Goal: Information Seeking & Learning: Learn about a topic

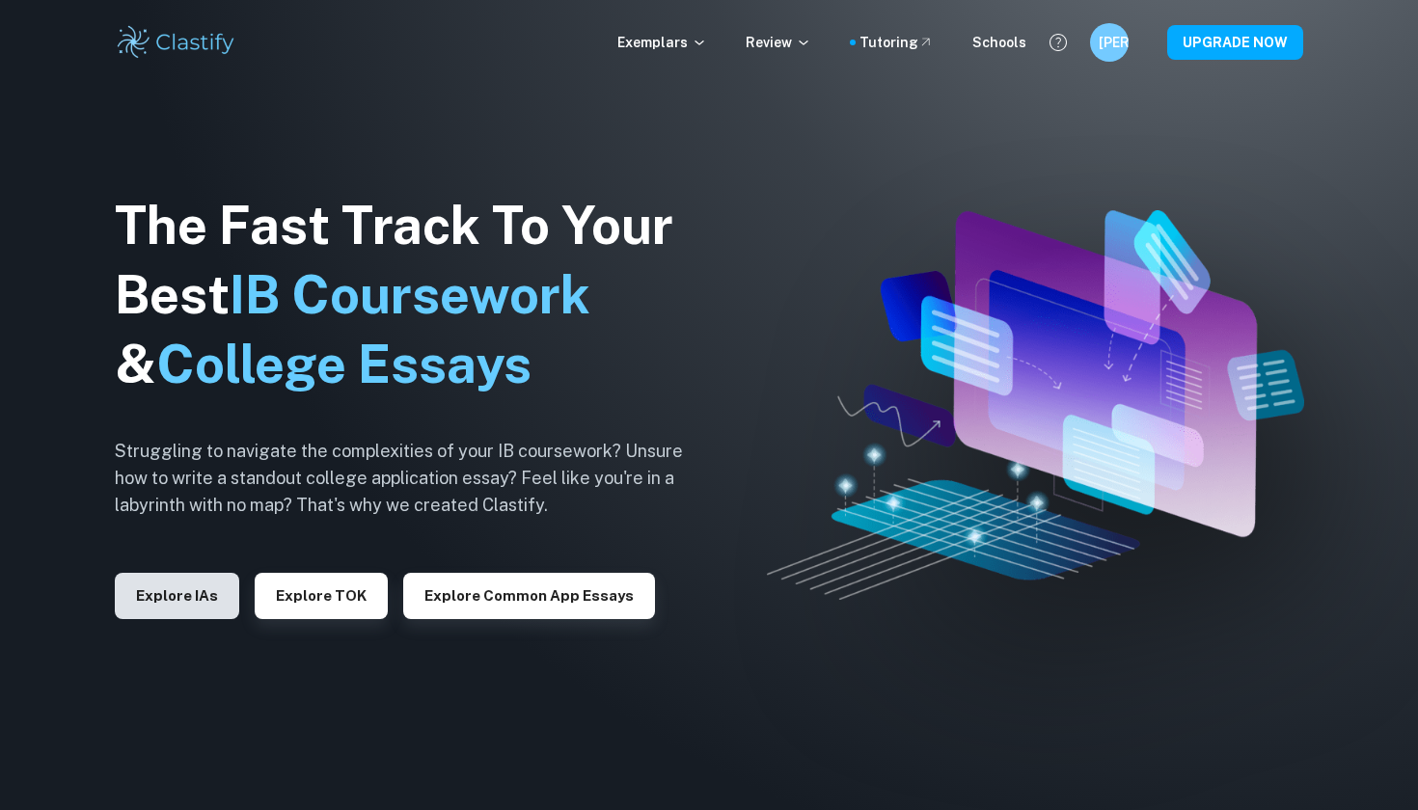
click at [149, 604] on button "Explore IAs" at bounding box center [177, 596] width 124 height 46
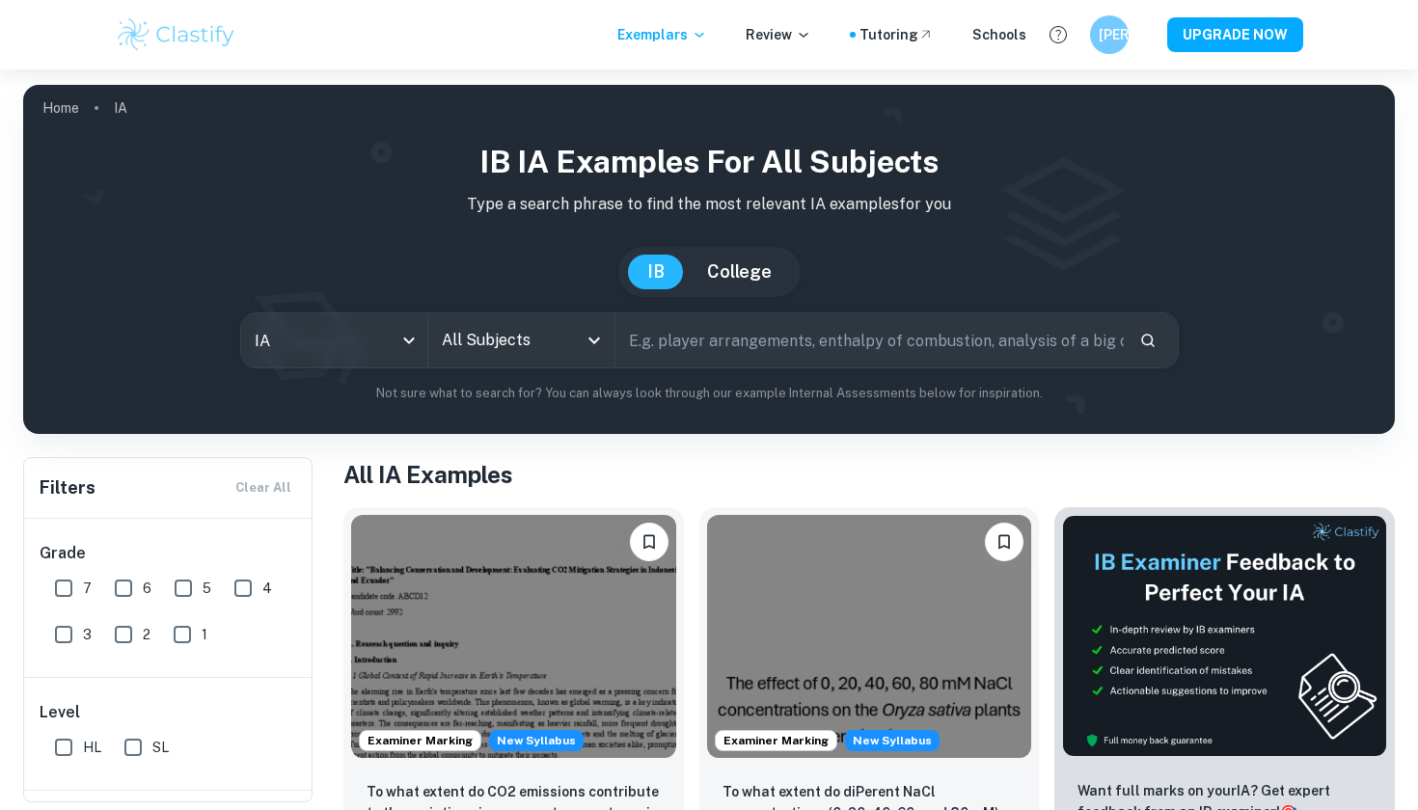
click at [719, 337] on input "text" at bounding box center [869, 340] width 508 height 54
click at [721, 332] on input "text" at bounding box center [869, 340] width 508 height 54
type input "s"
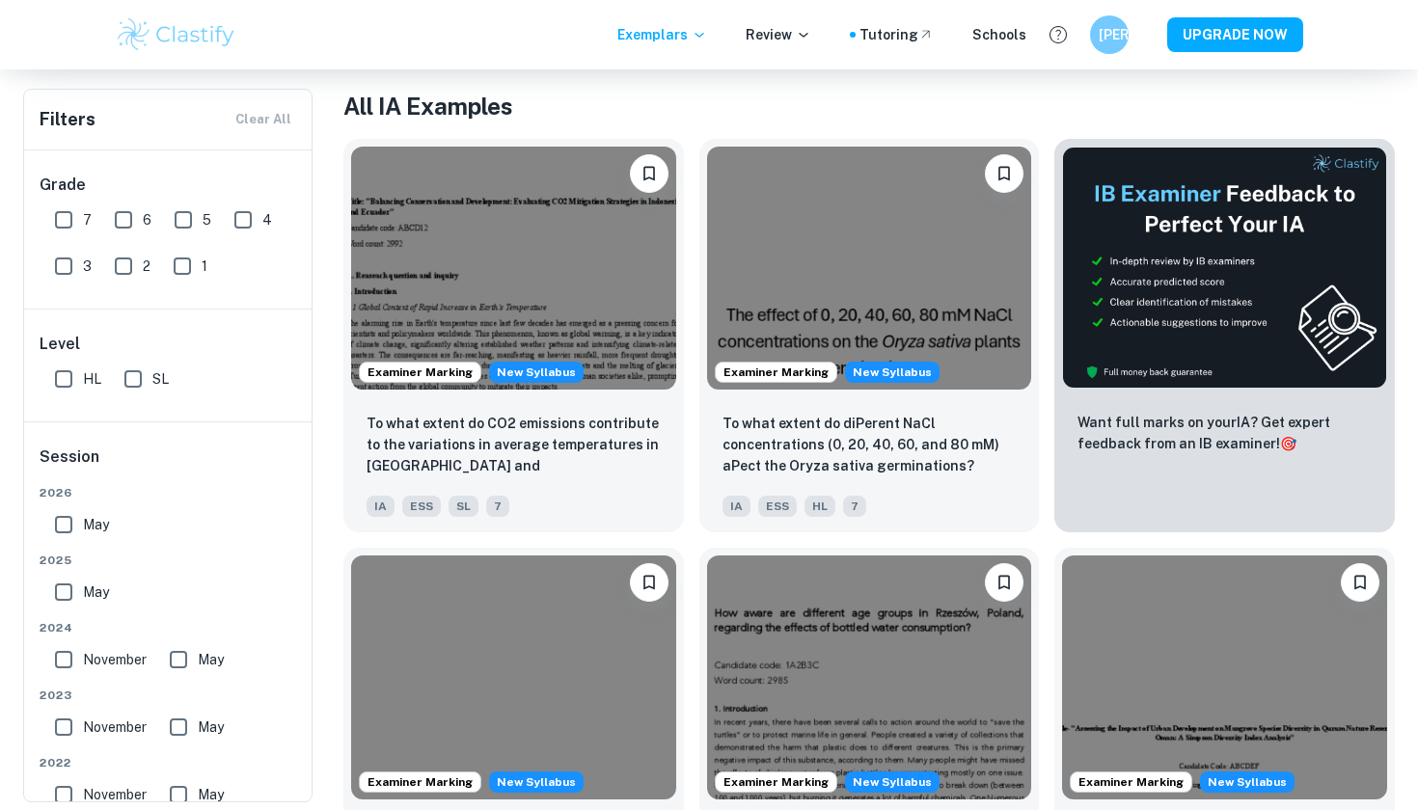
click at [67, 378] on input "HL" at bounding box center [63, 379] width 39 height 39
checkbox input "true"
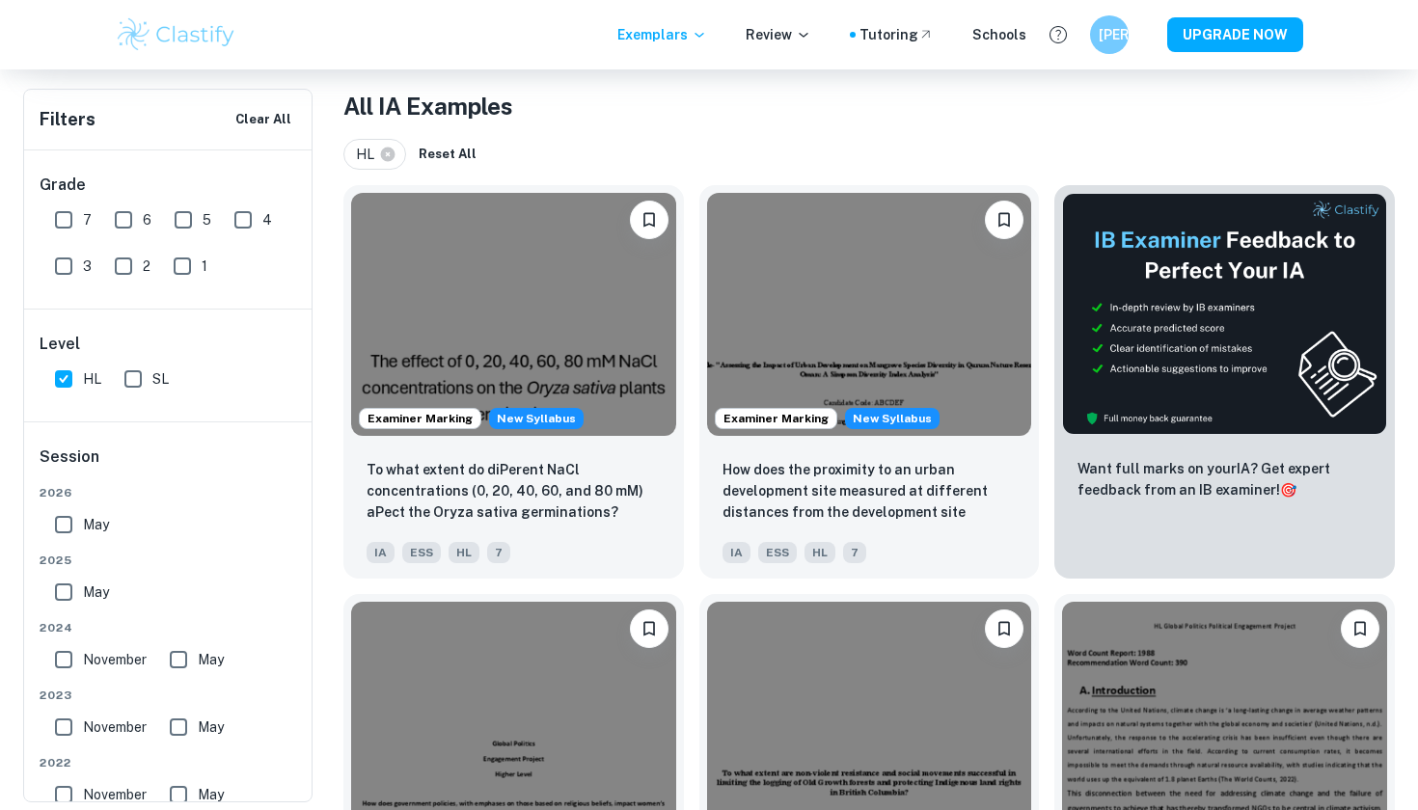
click at [123, 223] on input "6" at bounding box center [123, 220] width 39 height 39
checkbox input "true"
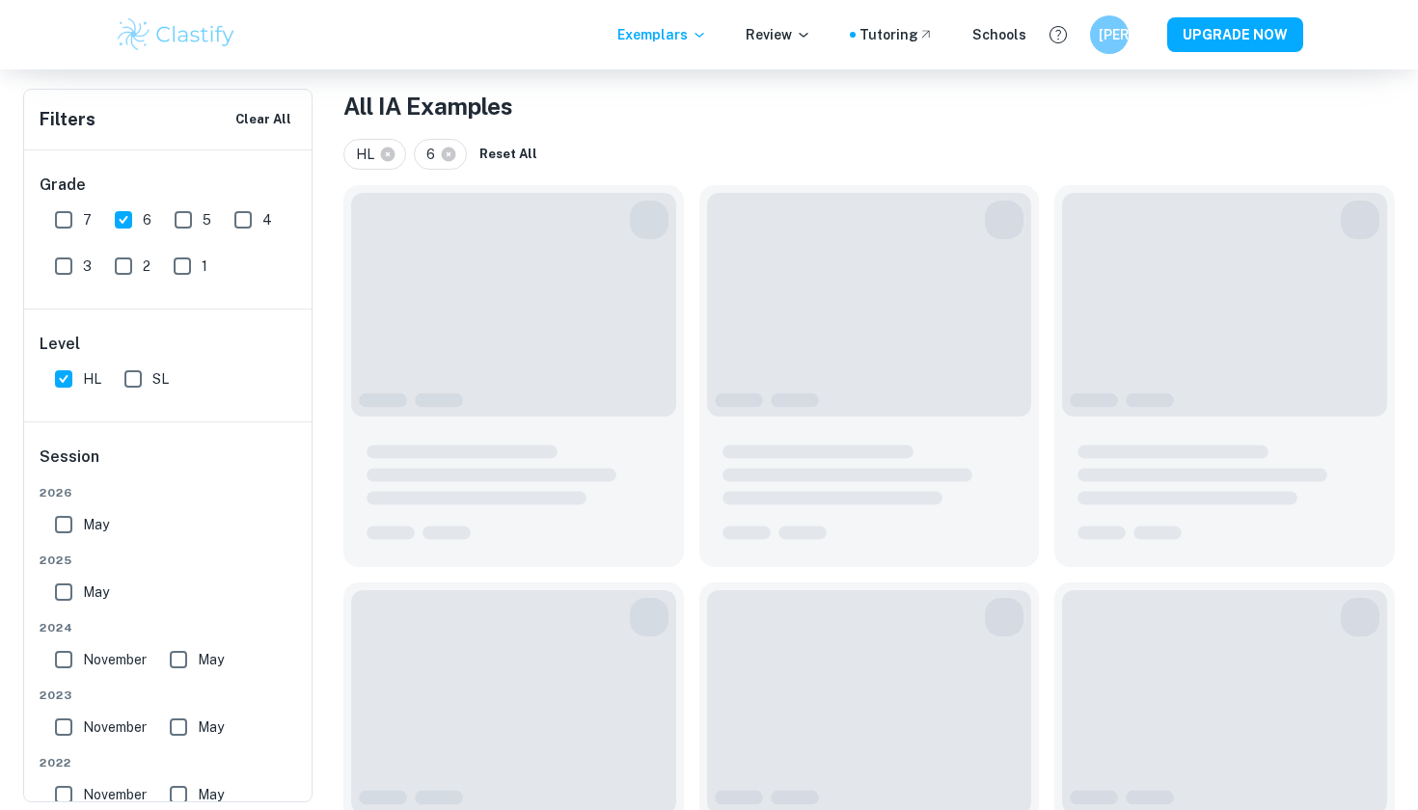
click at [64, 223] on input "7" at bounding box center [63, 220] width 39 height 39
checkbox input "true"
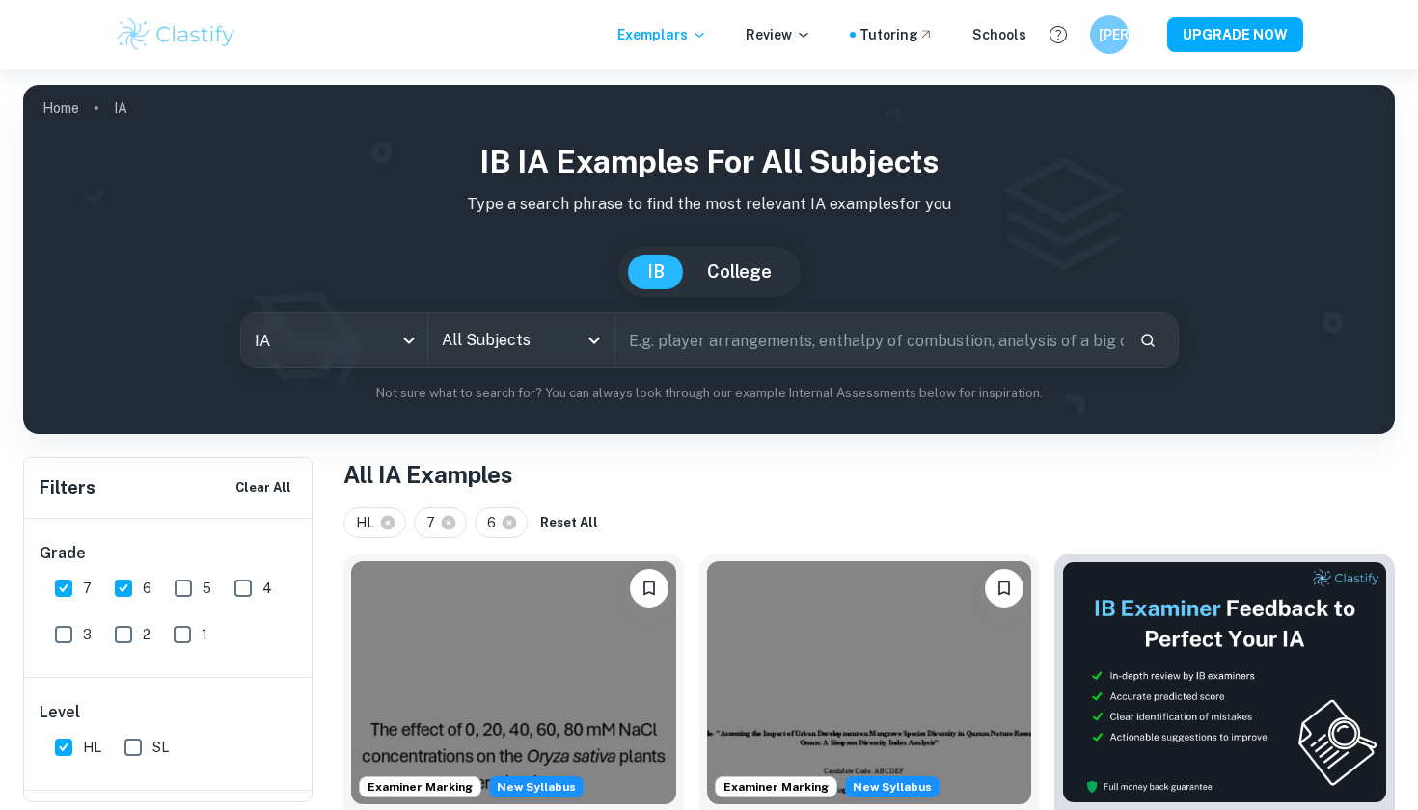
click at [729, 340] on input "text" at bounding box center [869, 340] width 508 height 54
click at [593, 326] on div "All Subjects" at bounding box center [521, 340] width 186 height 54
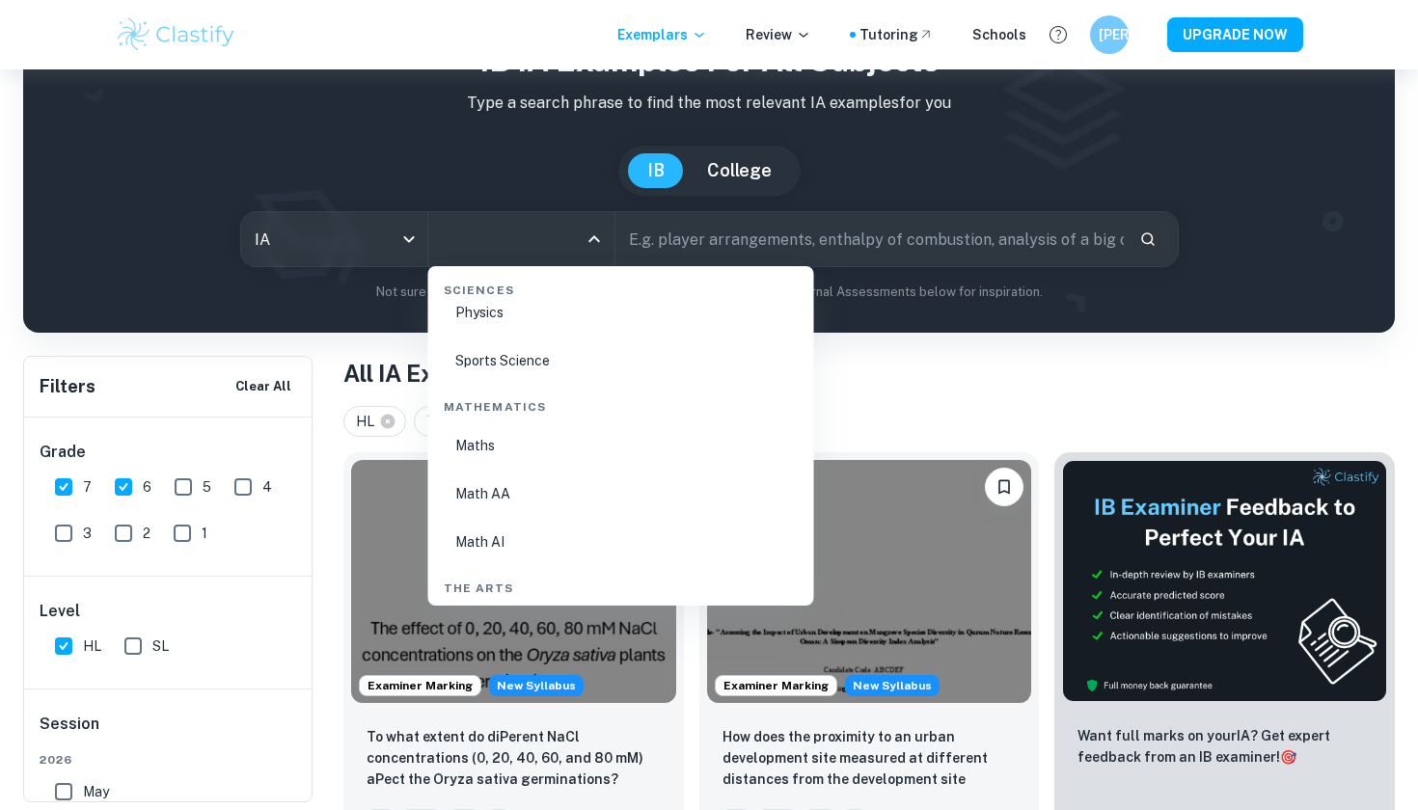
scroll to position [3200, 0]
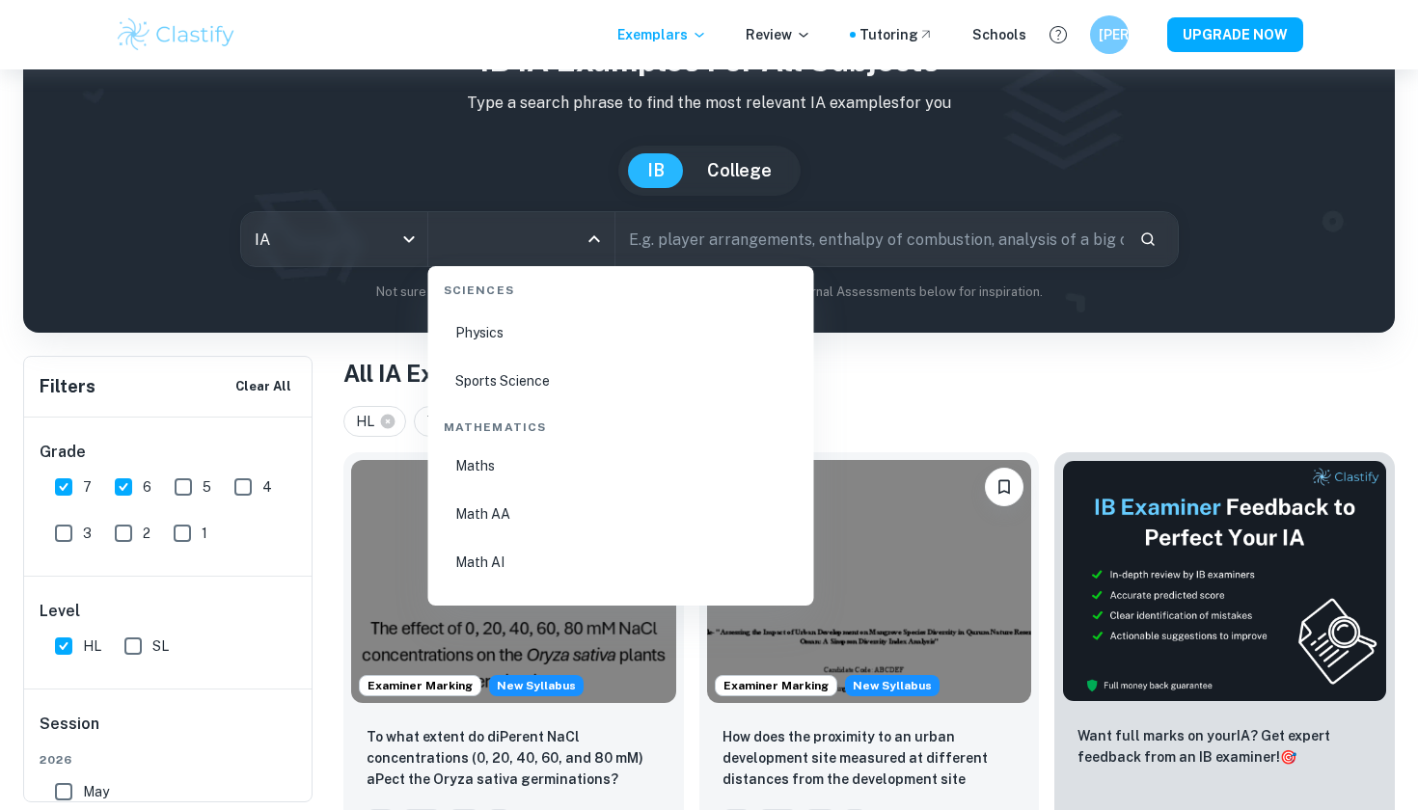
click at [503, 519] on li "Math AA" at bounding box center [621, 514] width 370 height 44
type input "Math AA"
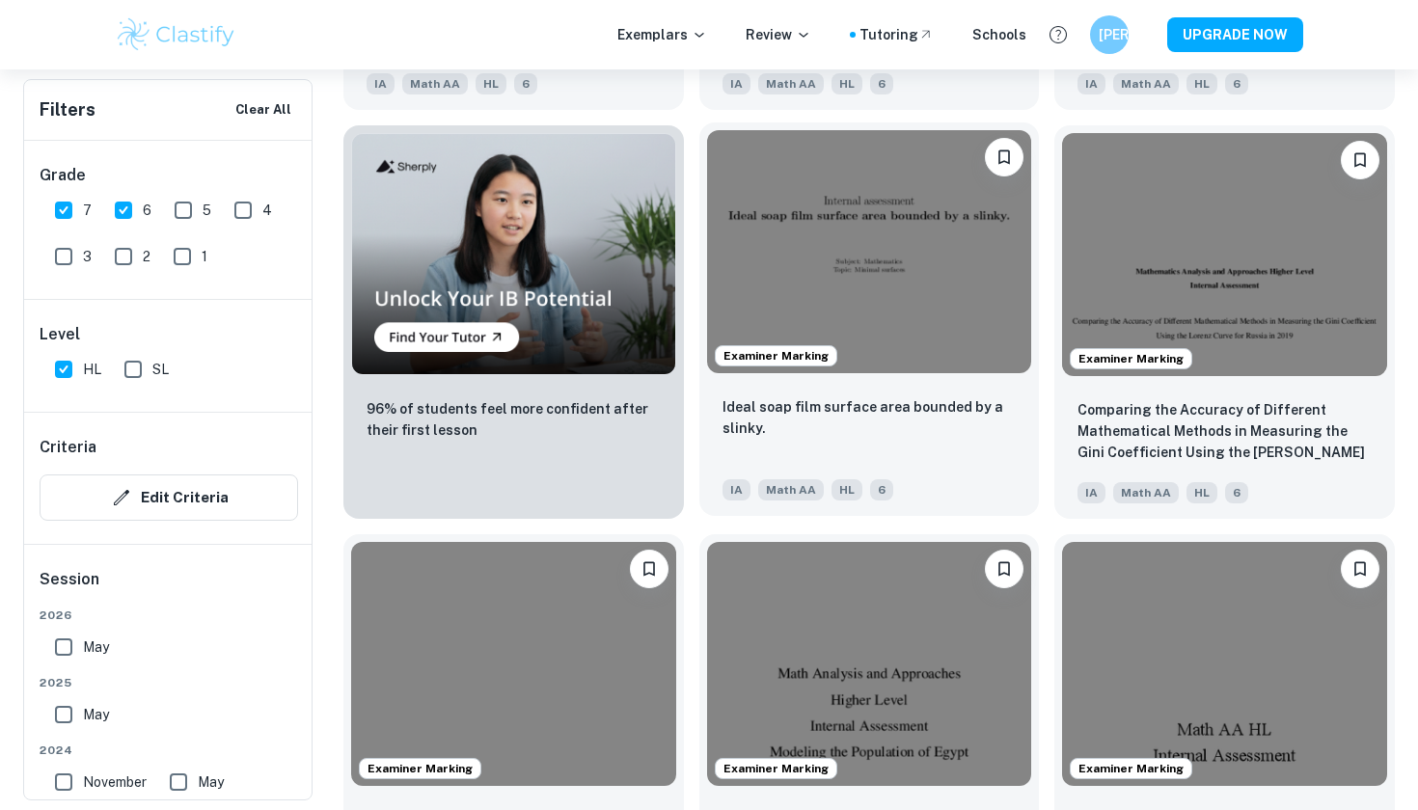
click at [921, 292] on img at bounding box center [869, 251] width 325 height 243
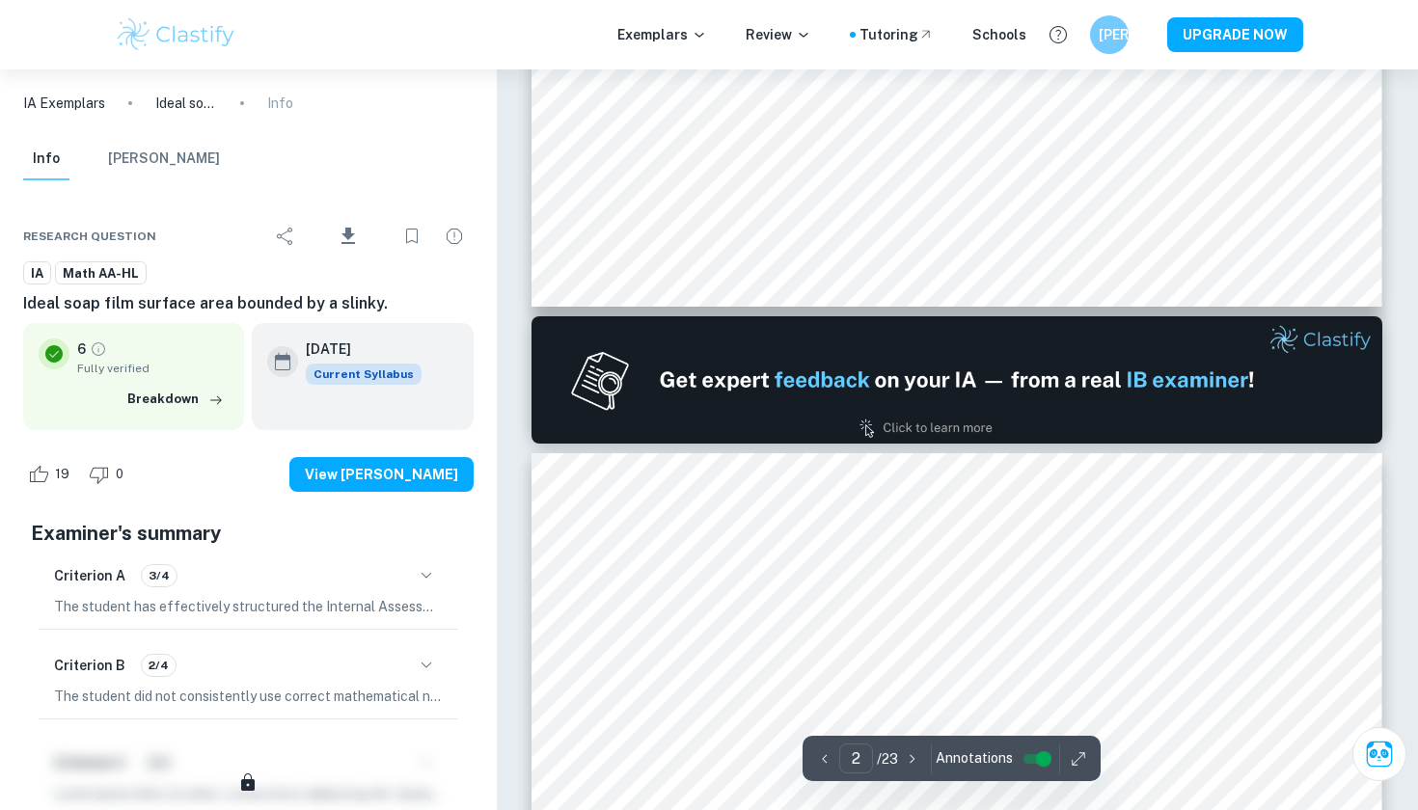
type input "1"
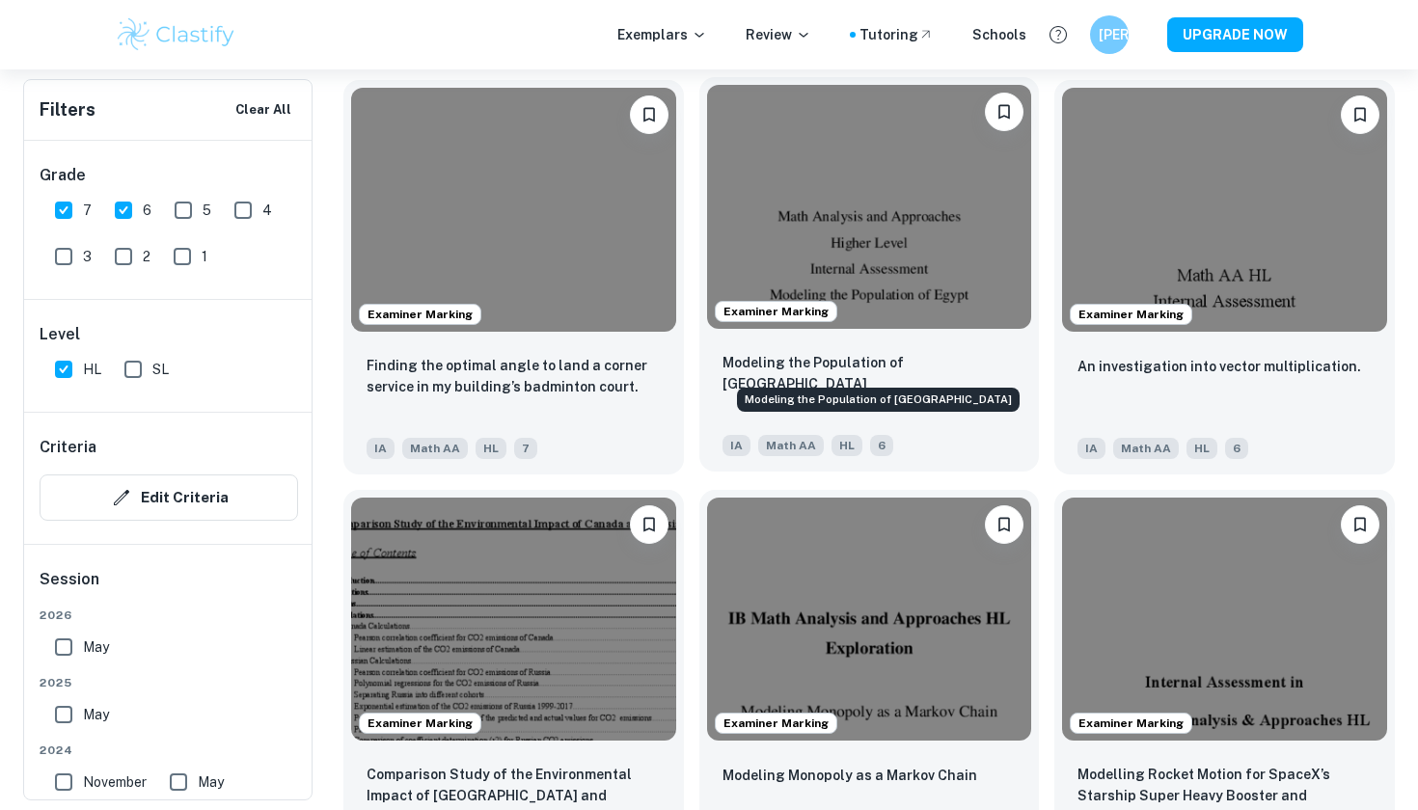
scroll to position [2071, 0]
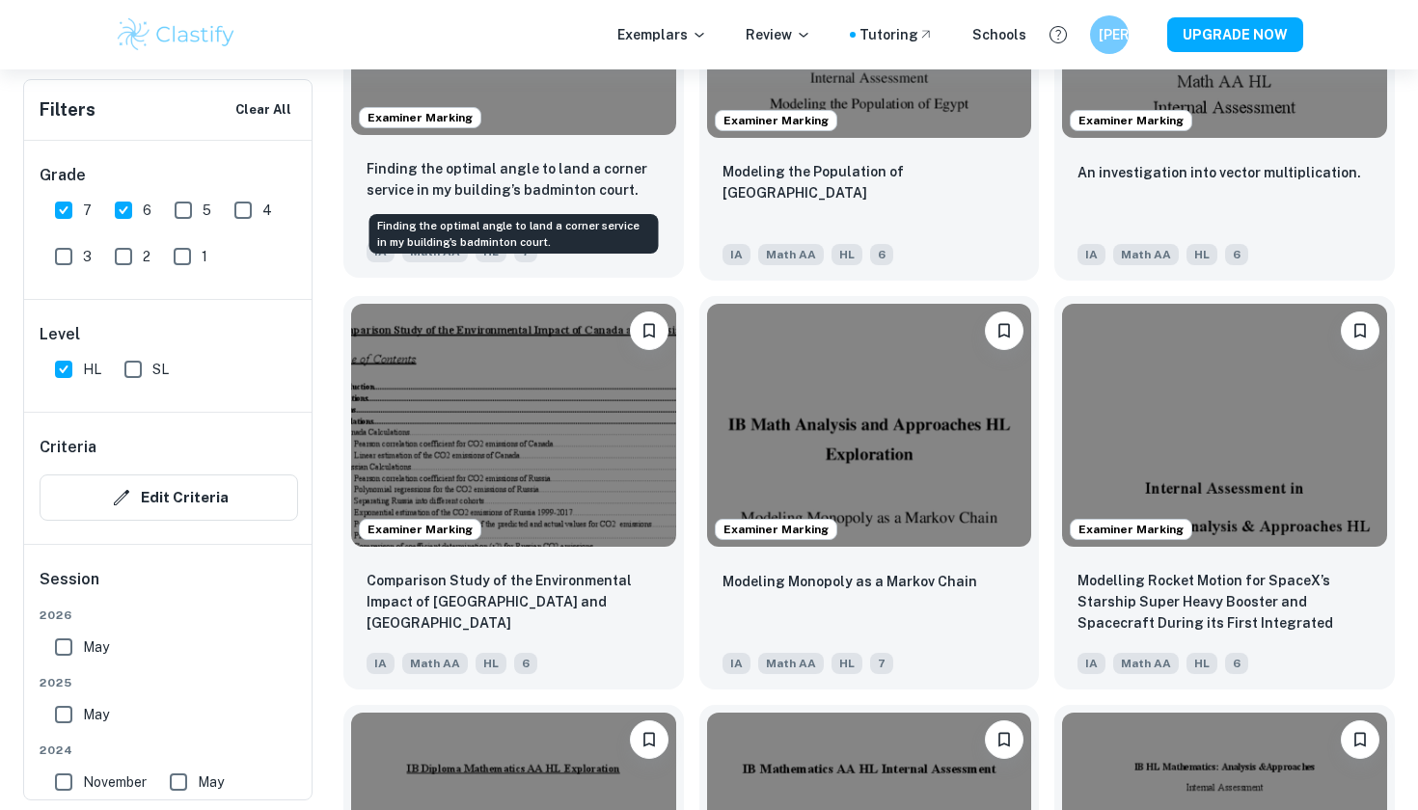
click at [543, 152] on div "Finding the optimal angle to land a corner service in my building’s badminton c…" at bounding box center [513, 210] width 340 height 135
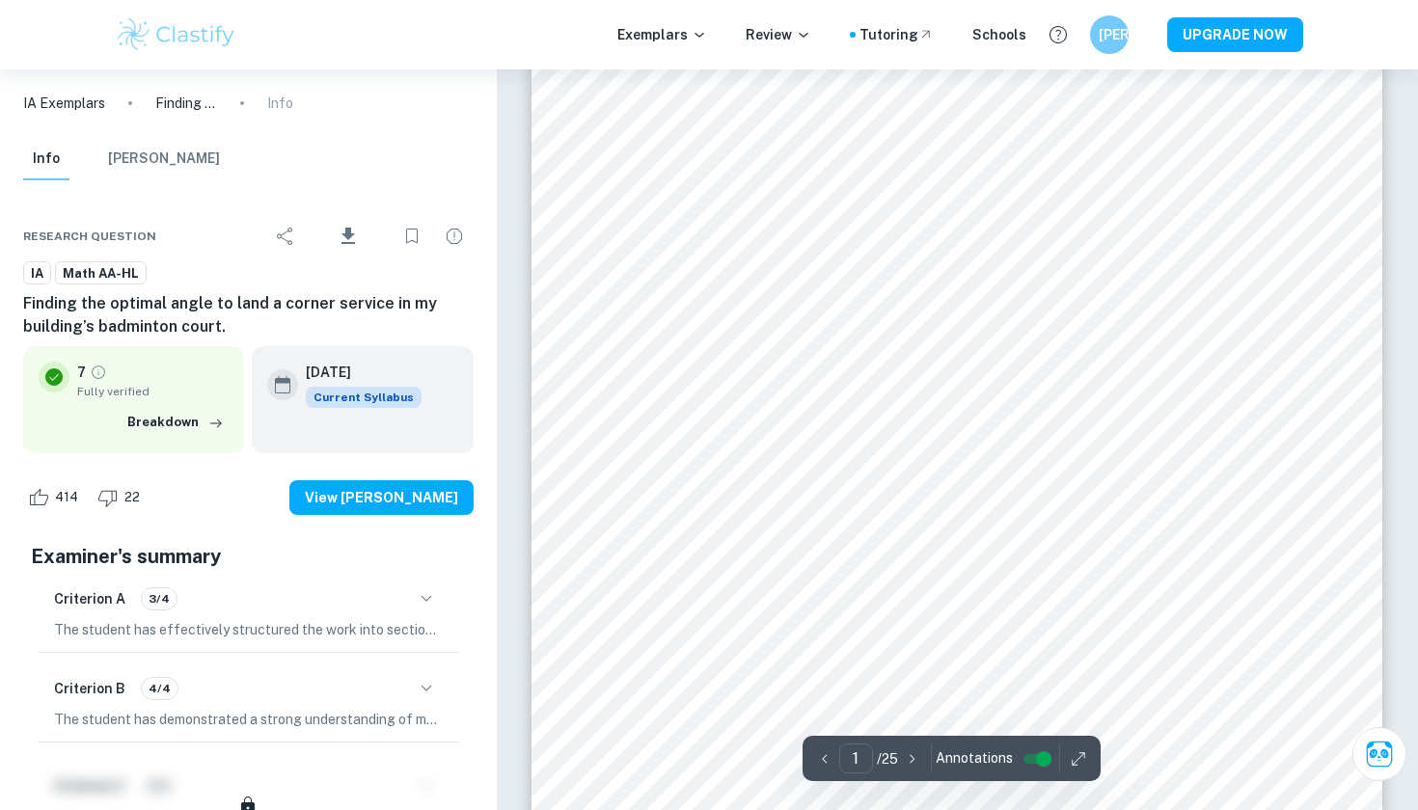
scroll to position [388, 0]
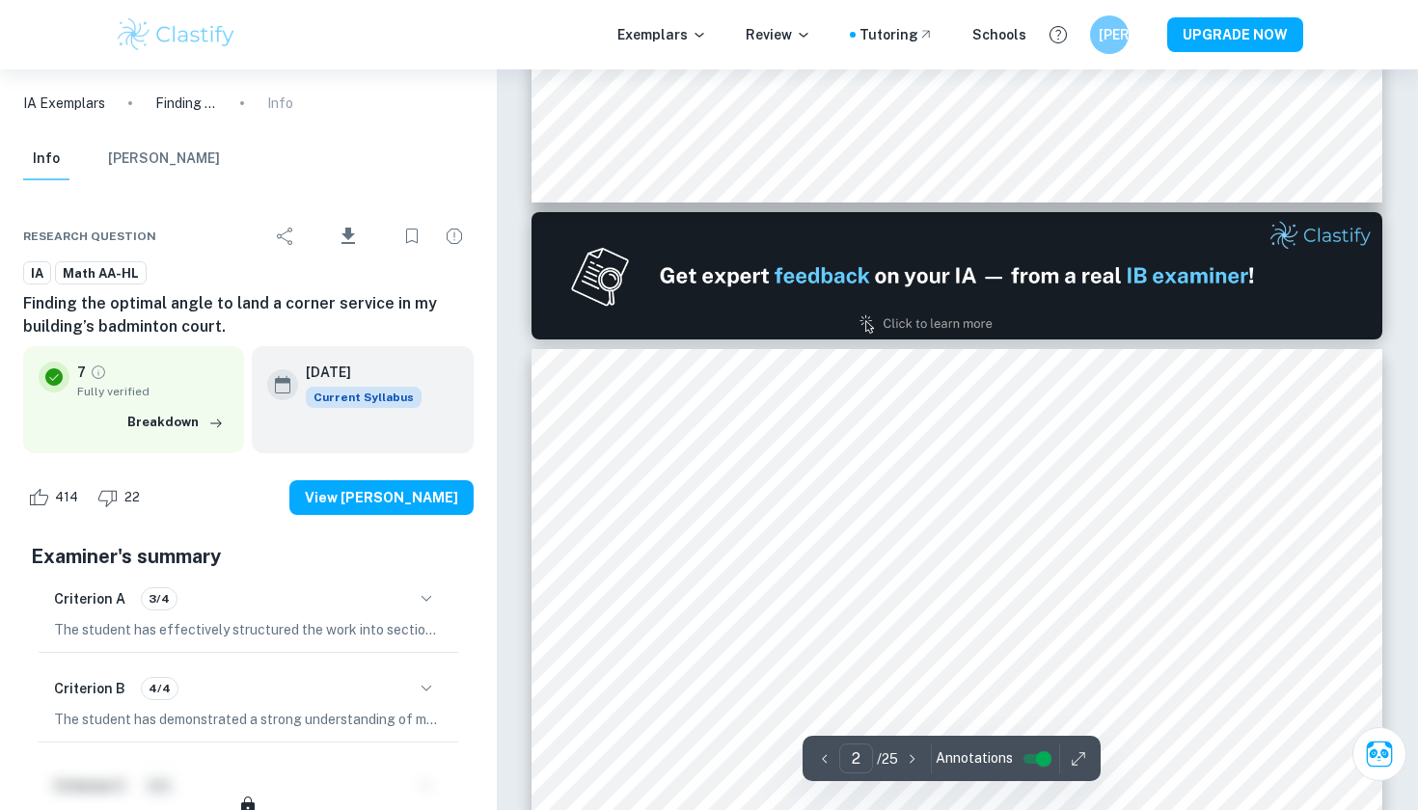
type input "1"
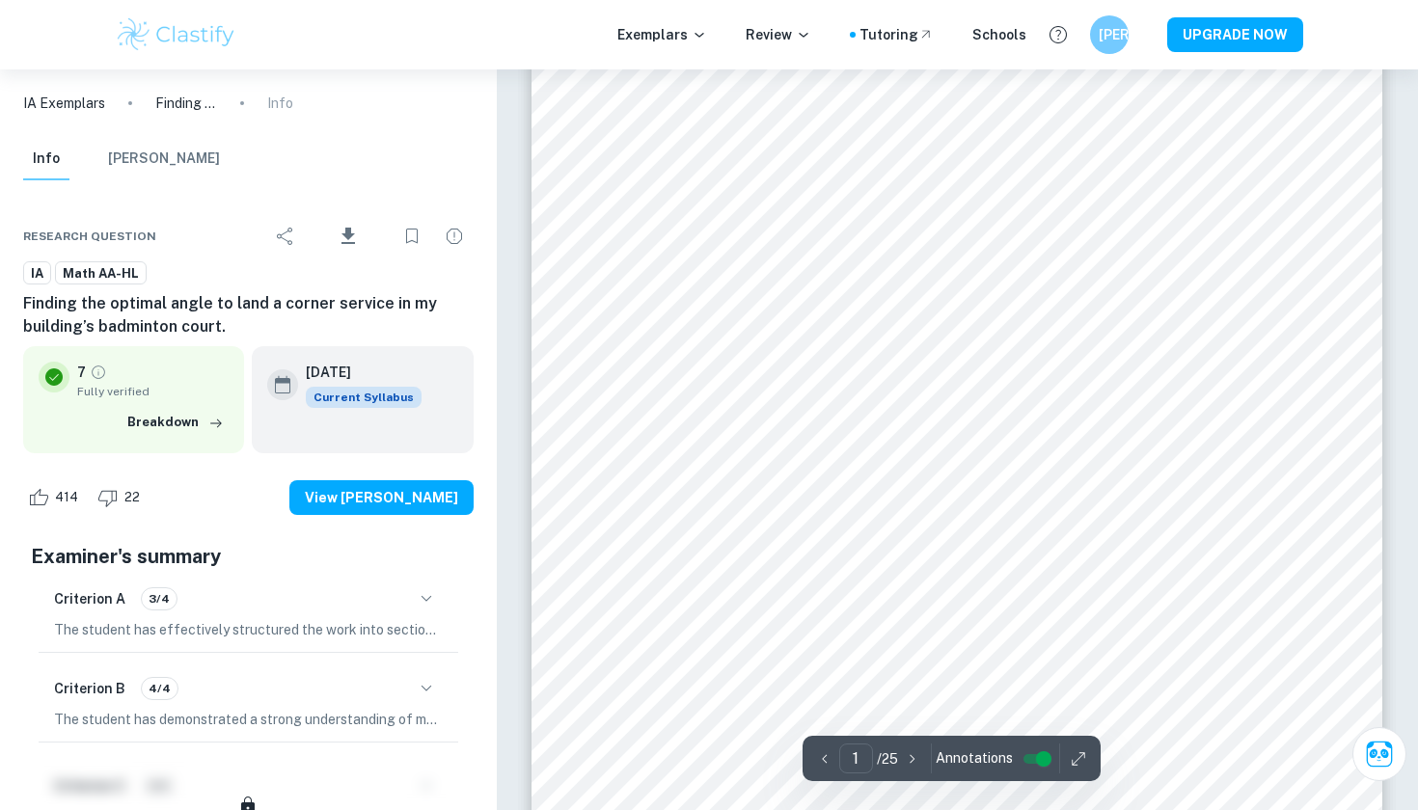
scroll to position [366, 0]
